Goal: Use online tool/utility

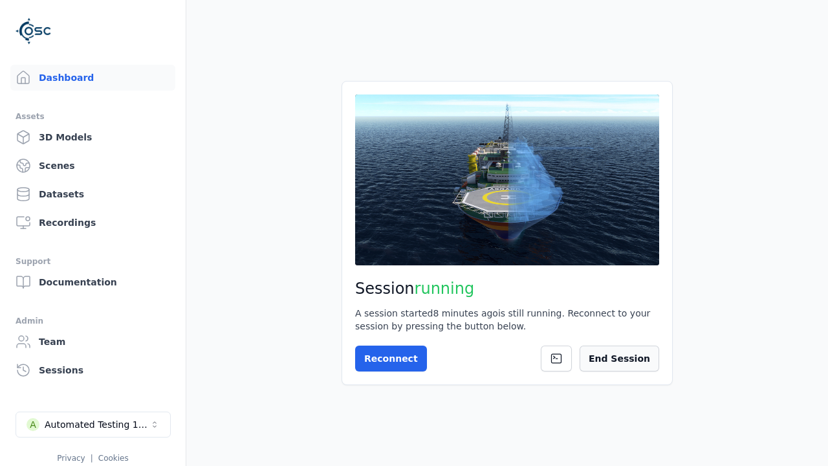
click at [644, 352] on button "End Session" at bounding box center [620, 358] width 80 height 26
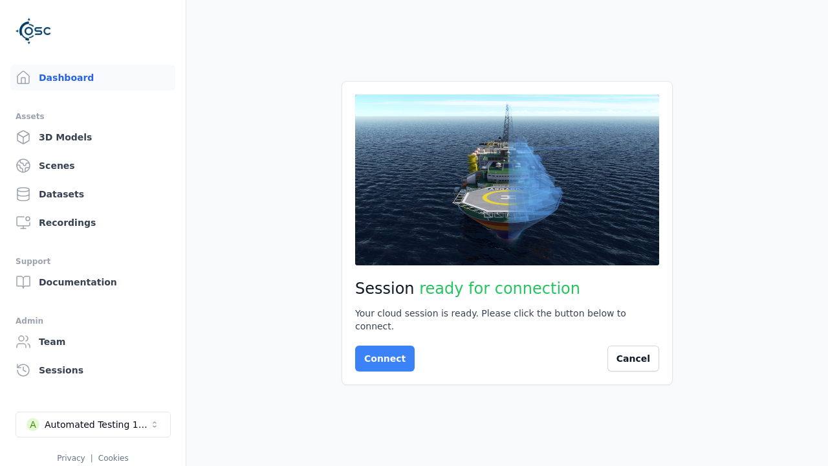
click at [381, 352] on button "Connect" at bounding box center [385, 358] width 60 height 26
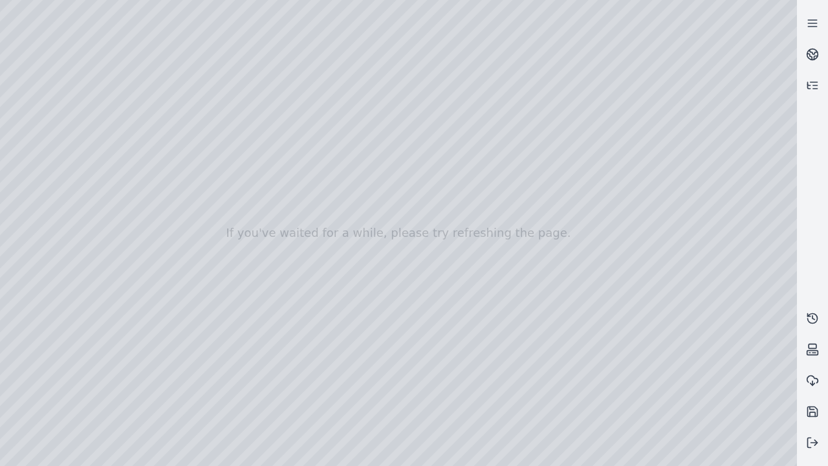
click at [578, 465] on html "If you've waited for a while, please try refreshing the page." at bounding box center [414, 233] width 828 height 466
